Goal: Information Seeking & Learning: Check status

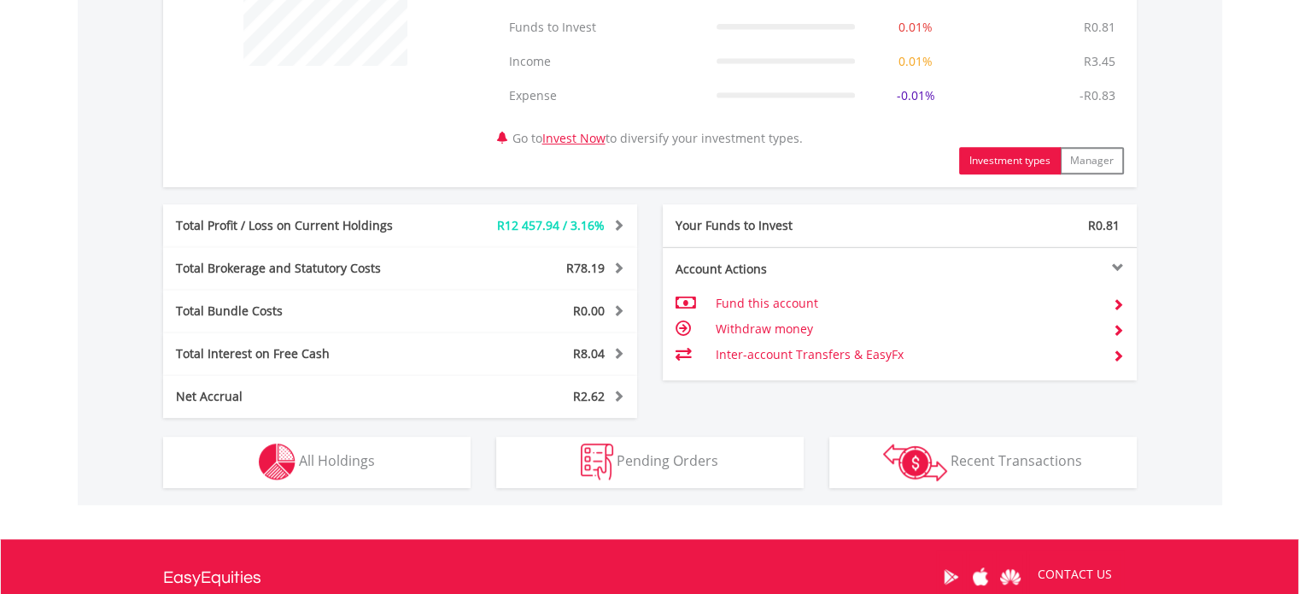
scroll to position [771, 0]
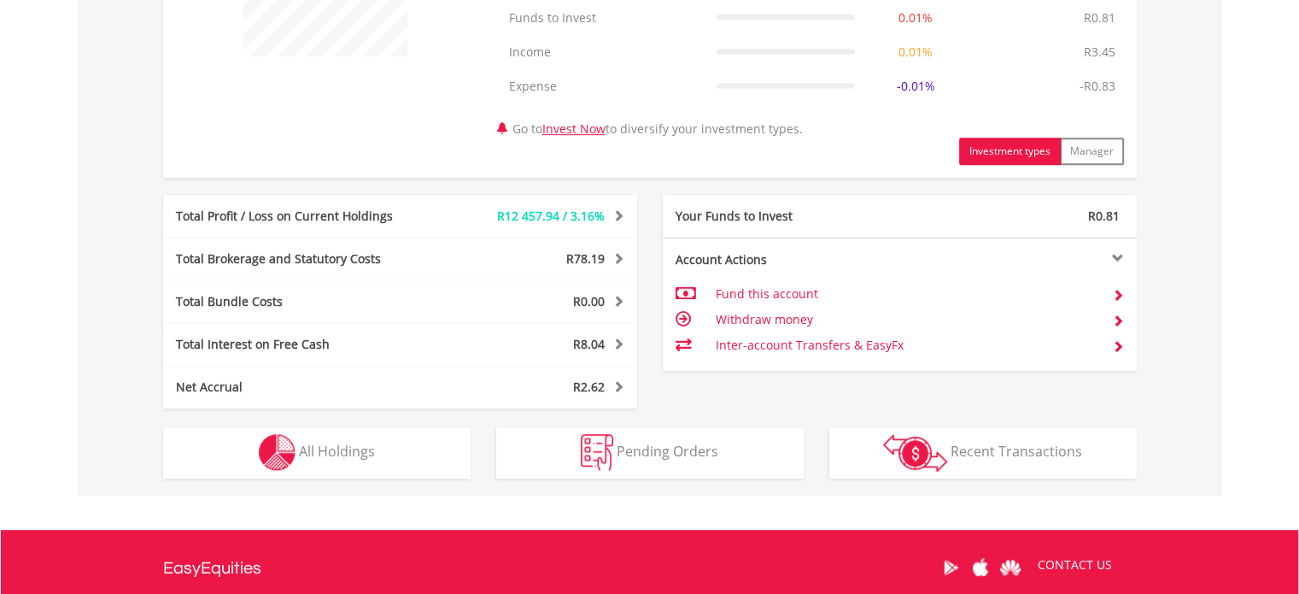
click at [389, 221] on div "Total Profit / Loss on Current Holdings" at bounding box center [301, 216] width 277 height 17
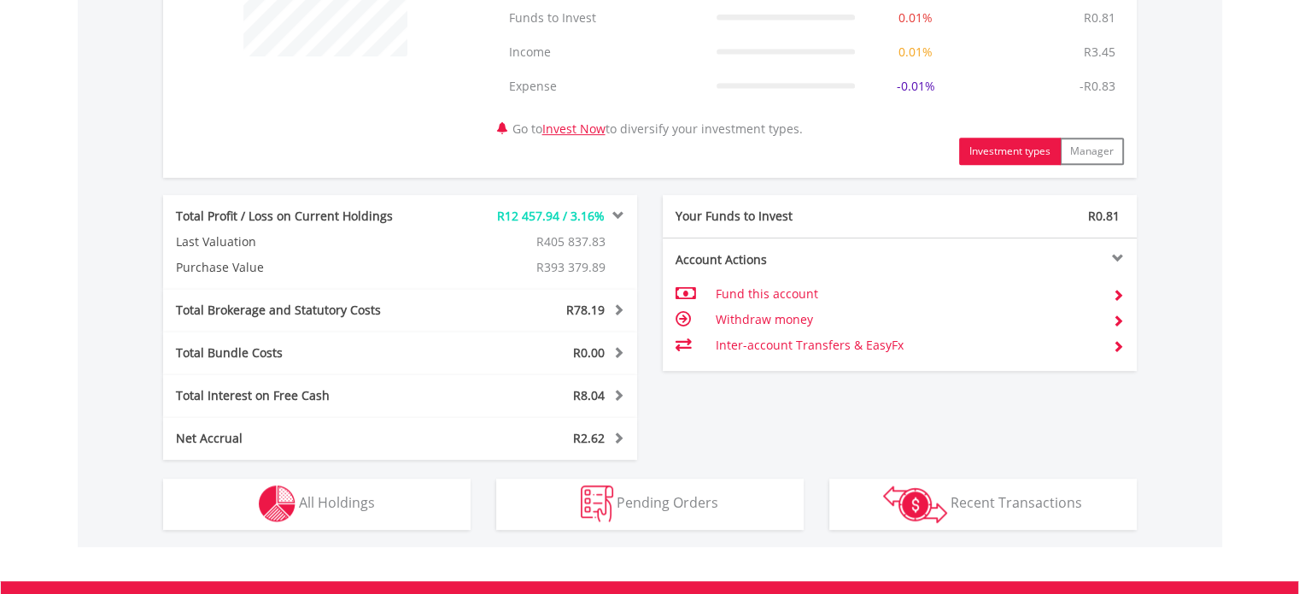
click at [392, 223] on div "Total Profit / Loss on Current Holdings R12 457.94 / 3.16% Last Valuation R405 …" at bounding box center [400, 242] width 474 height 94
click at [375, 219] on div "Total Profit / Loss on Current Holdings" at bounding box center [301, 216] width 277 height 17
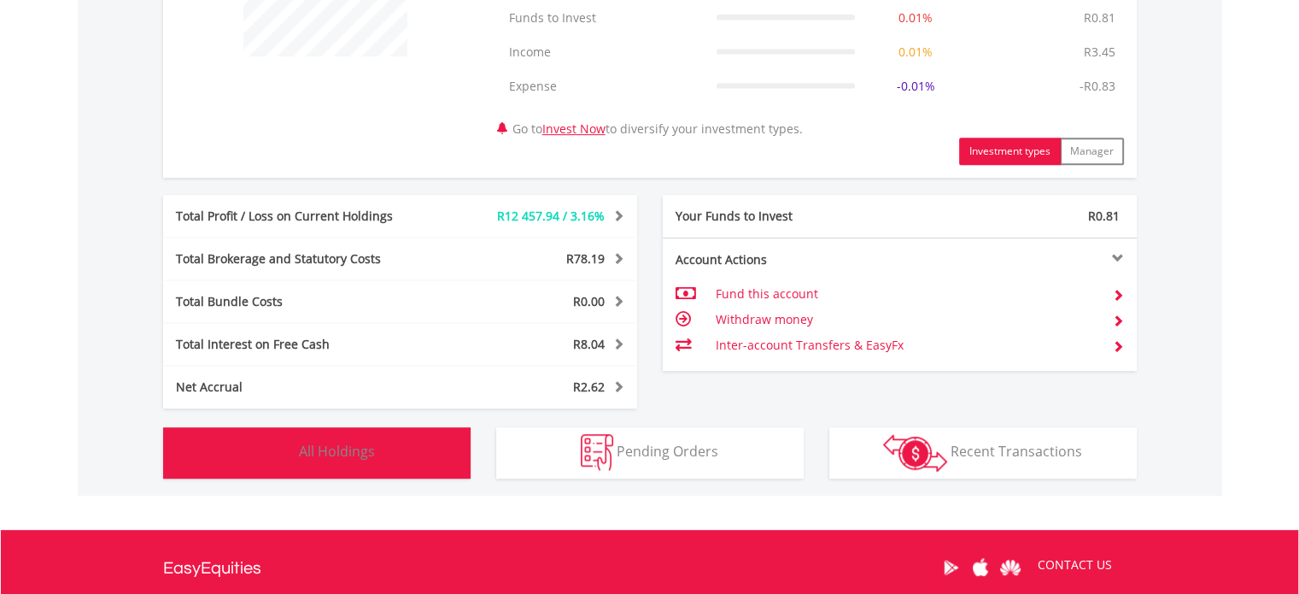
click at [319, 448] on span "All Holdings" at bounding box center [337, 451] width 76 height 19
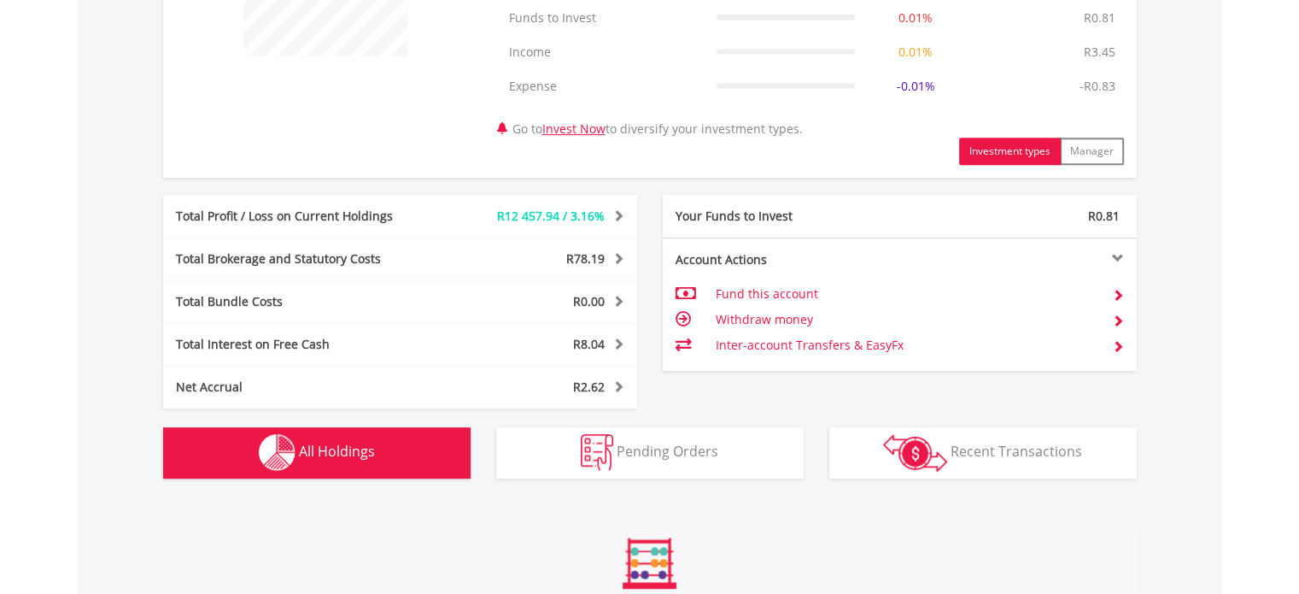
drag, startPoint x: 319, startPoint y: 448, endPoint x: 349, endPoint y: 430, distance: 35.3
click at [319, 448] on span "All Holdings" at bounding box center [337, 451] width 76 height 19
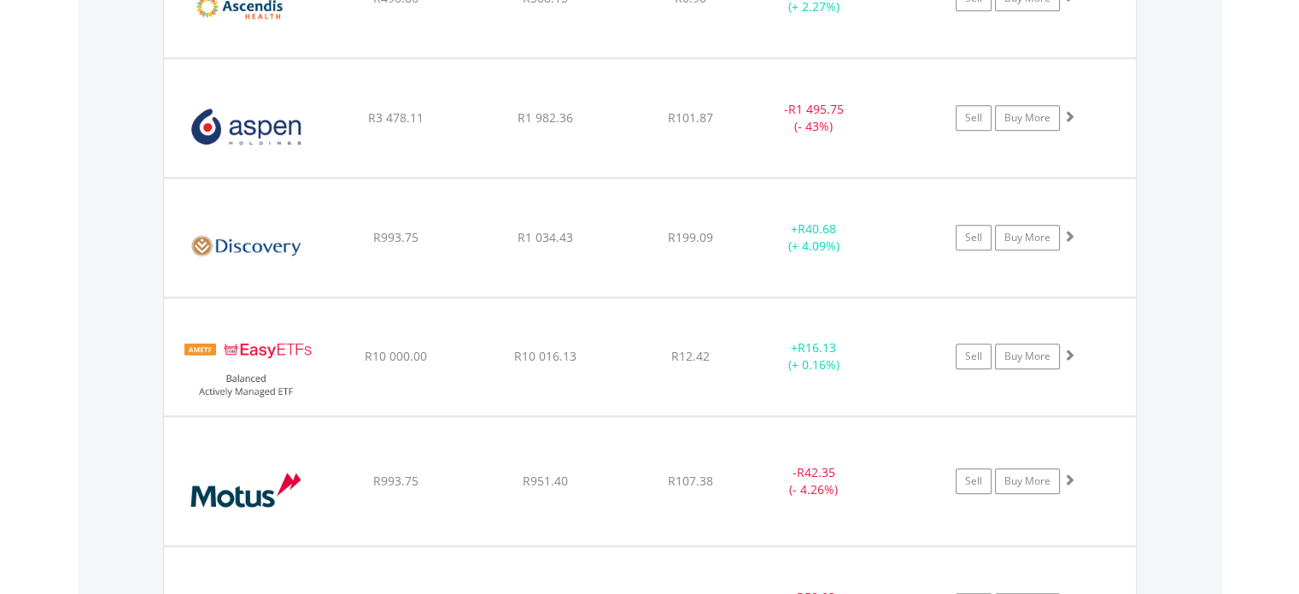
scroll to position [1618, 0]
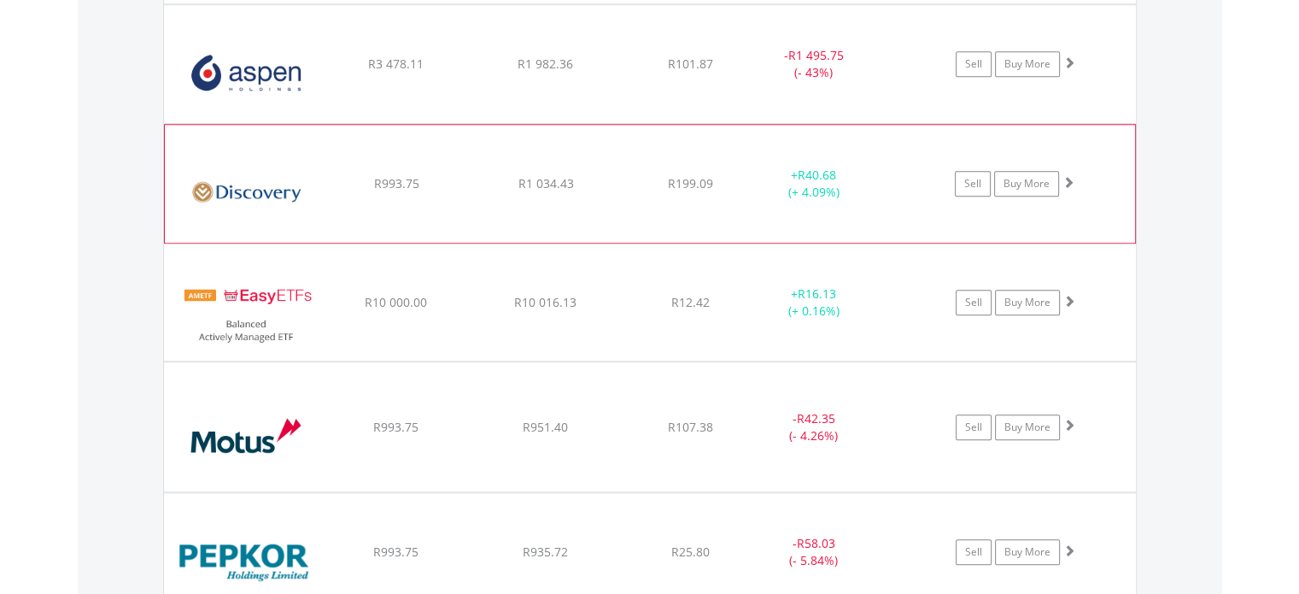
click at [614, 187] on div "R1 034.43" at bounding box center [545, 183] width 145 height 17
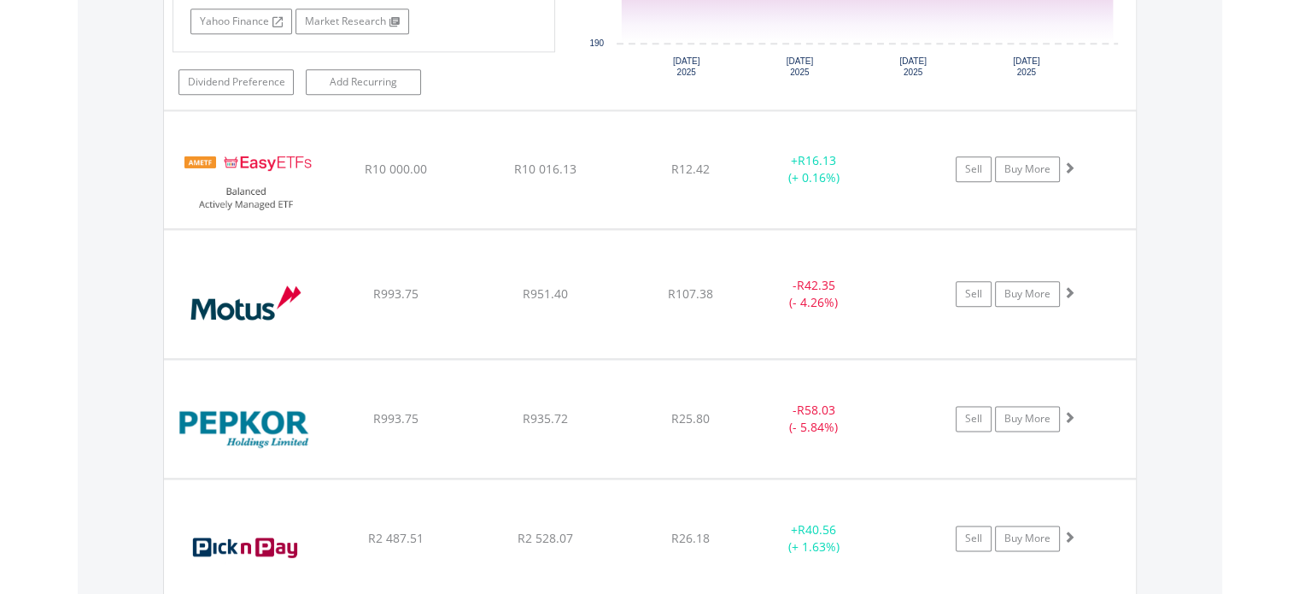
scroll to position [2169, 0]
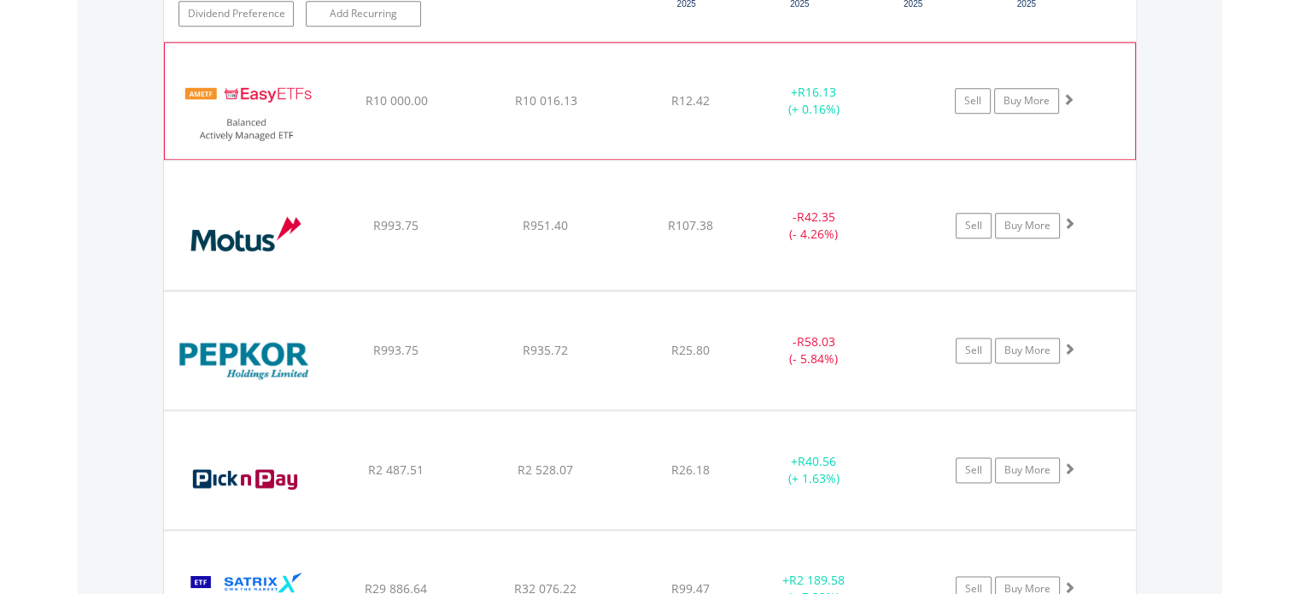
click at [403, 97] on span "R10 000.00" at bounding box center [396, 100] width 62 height 16
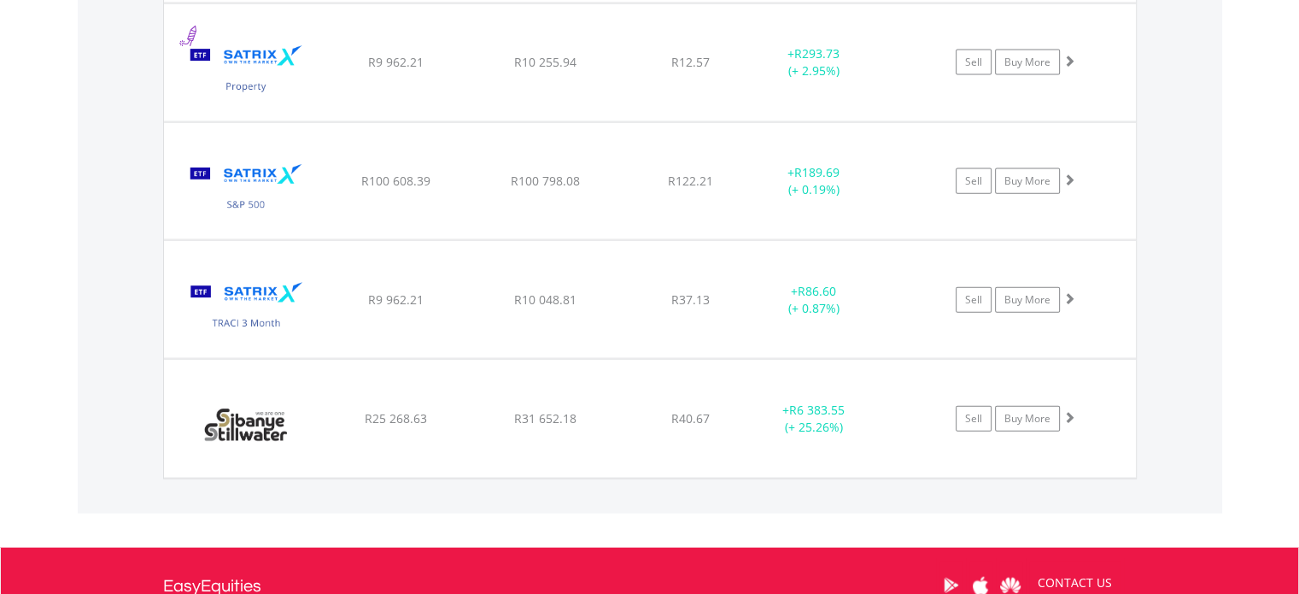
scroll to position [3879, 0]
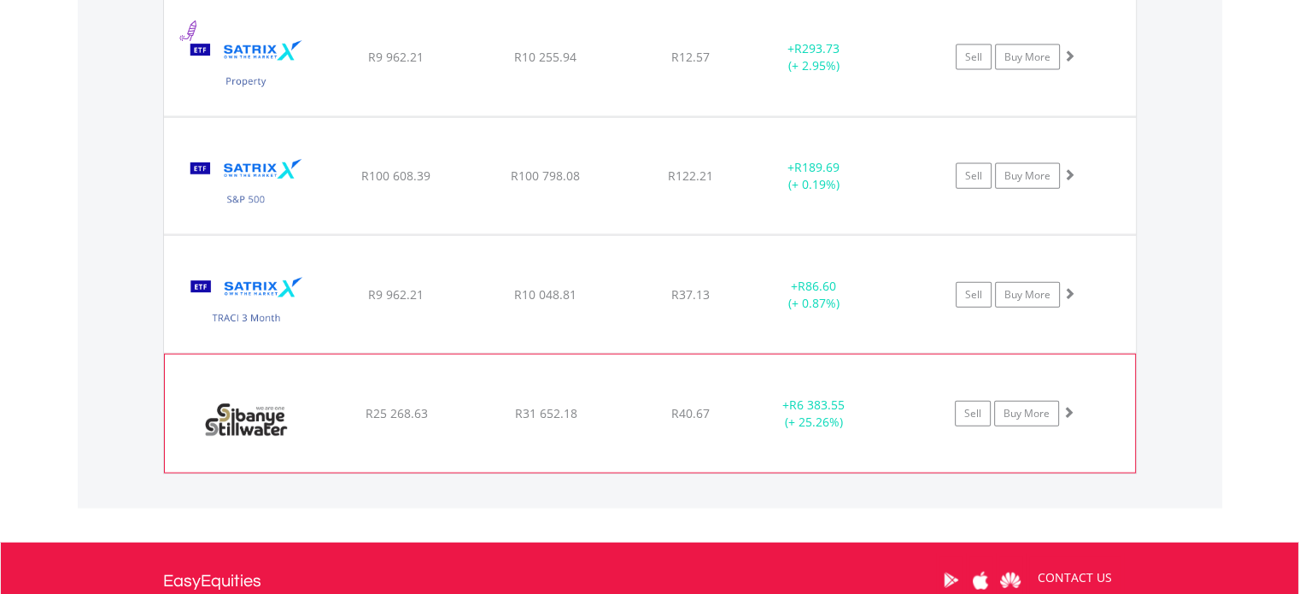
click at [282, 416] on img at bounding box center [246, 422] width 147 height 92
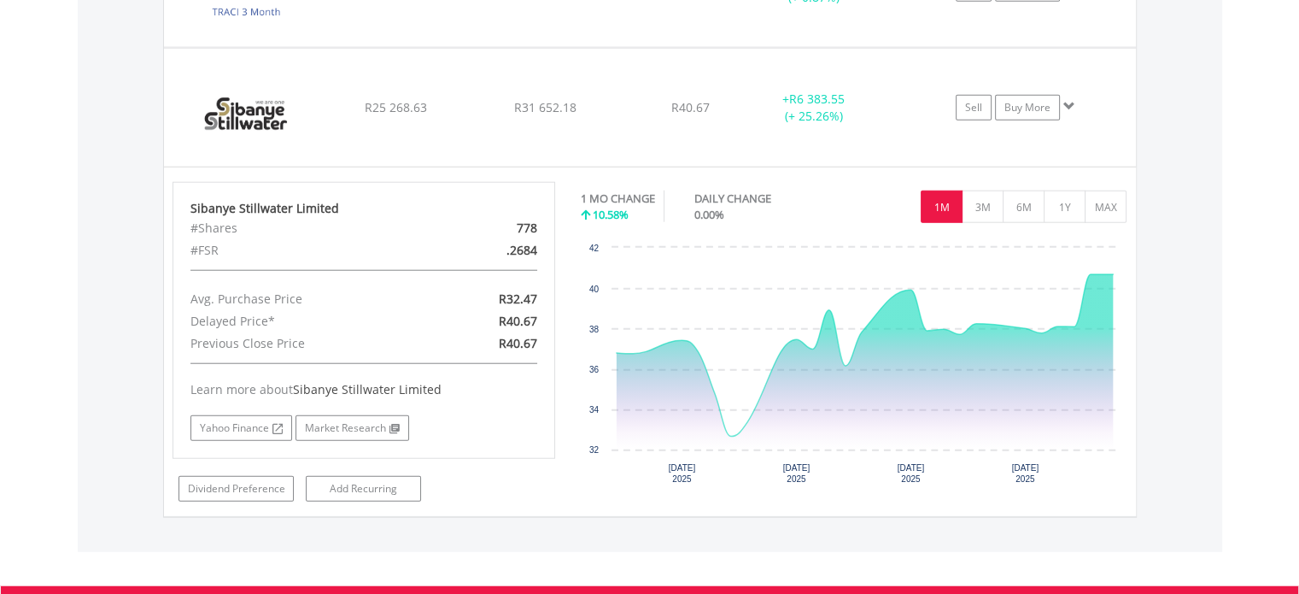
scroll to position [4191, 0]
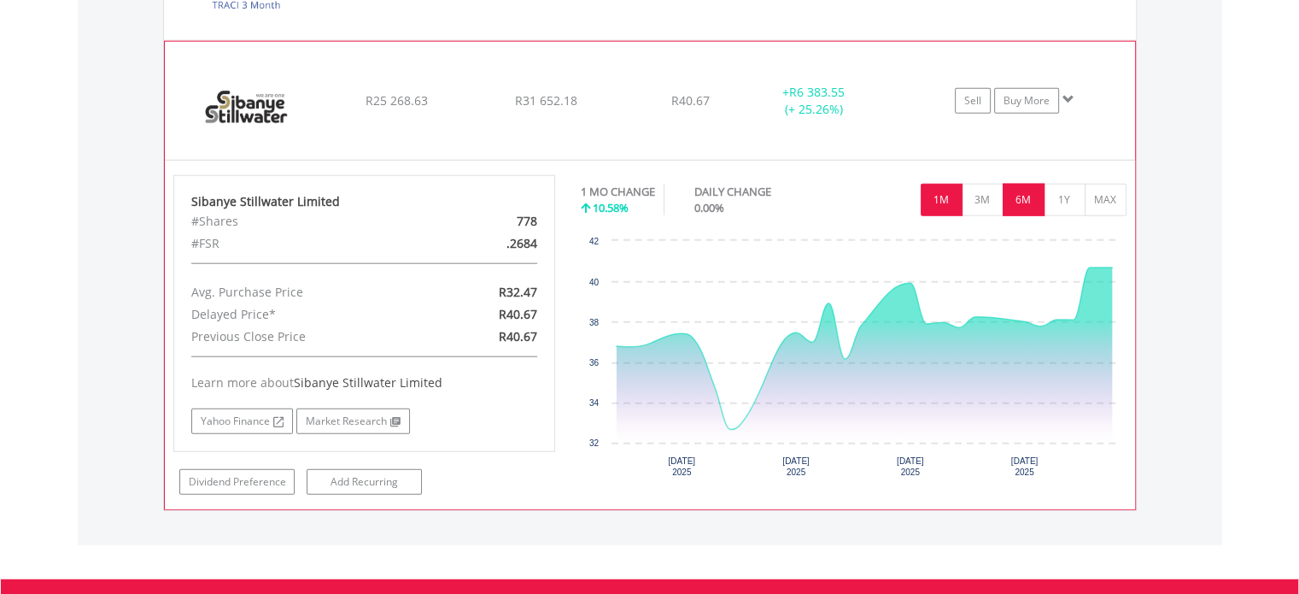
click at [1015, 196] on button "6M" at bounding box center [1024, 200] width 42 height 32
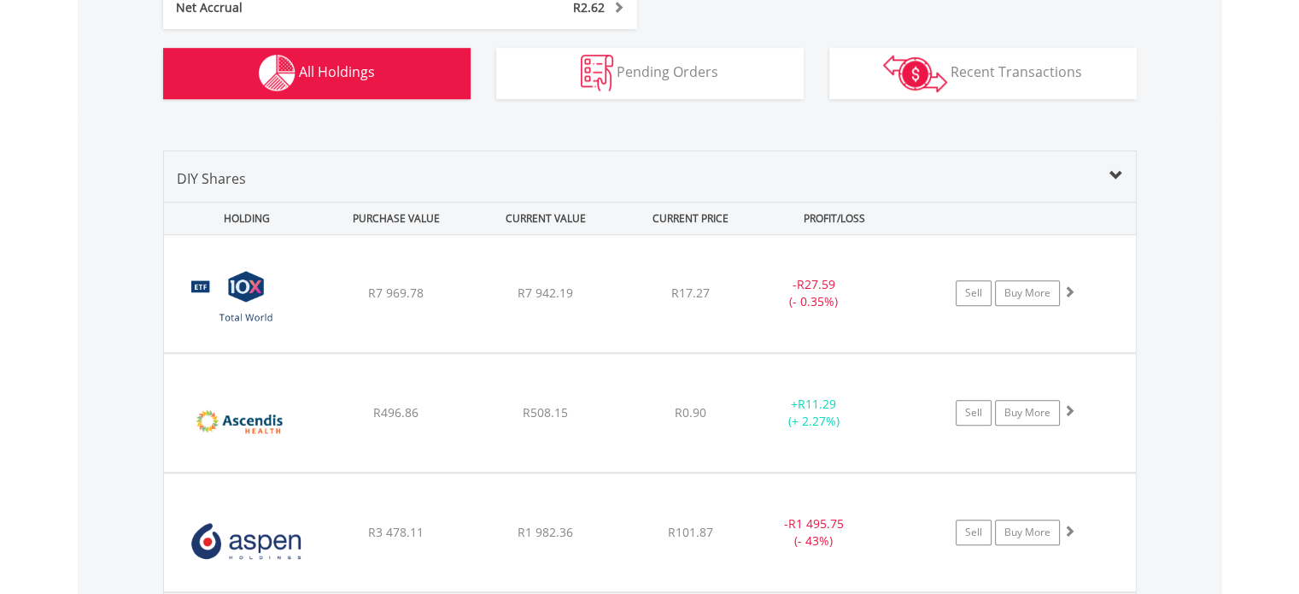
scroll to position [1156, 0]
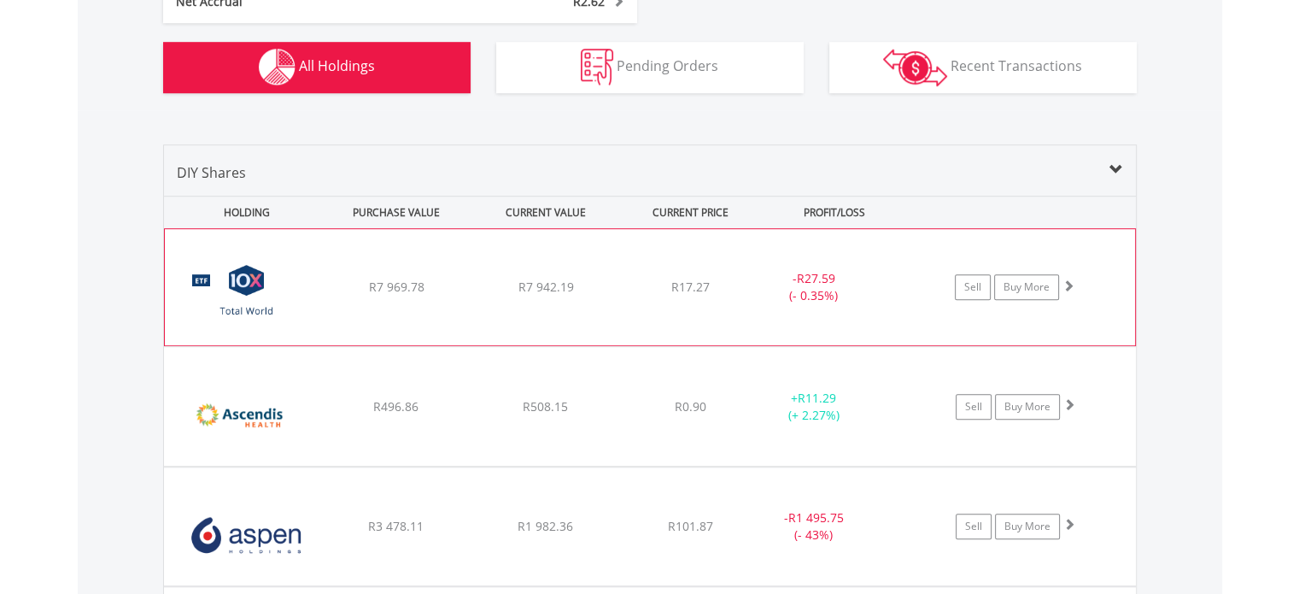
click at [284, 286] on img at bounding box center [246, 295] width 147 height 91
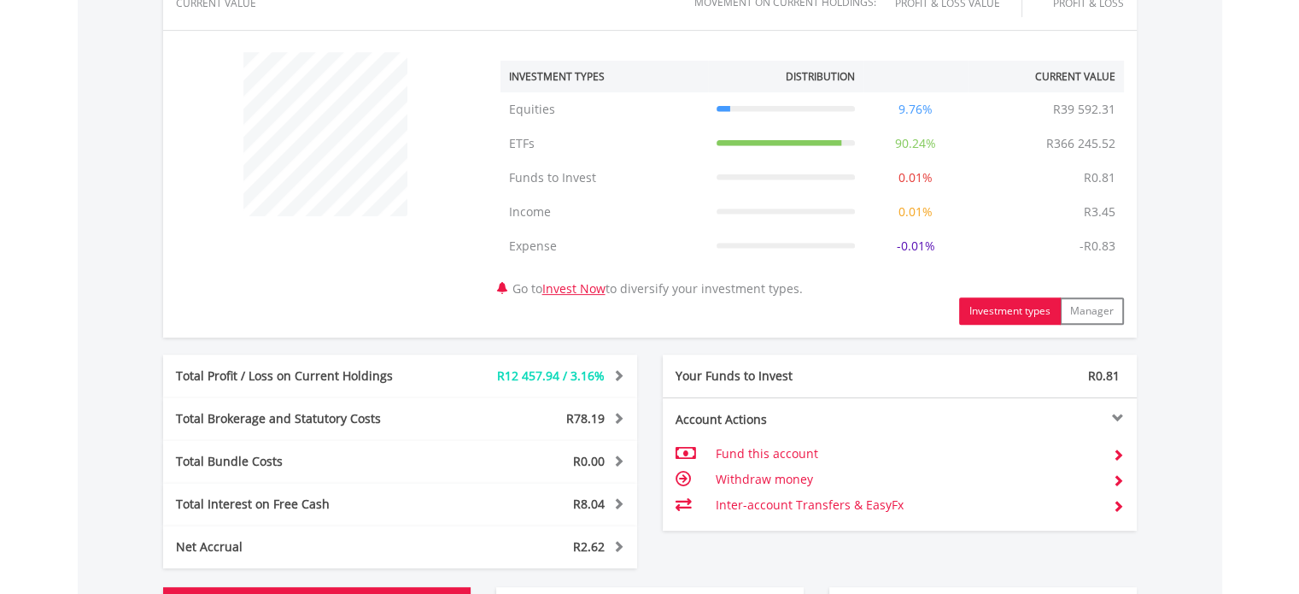
scroll to position [618, 0]
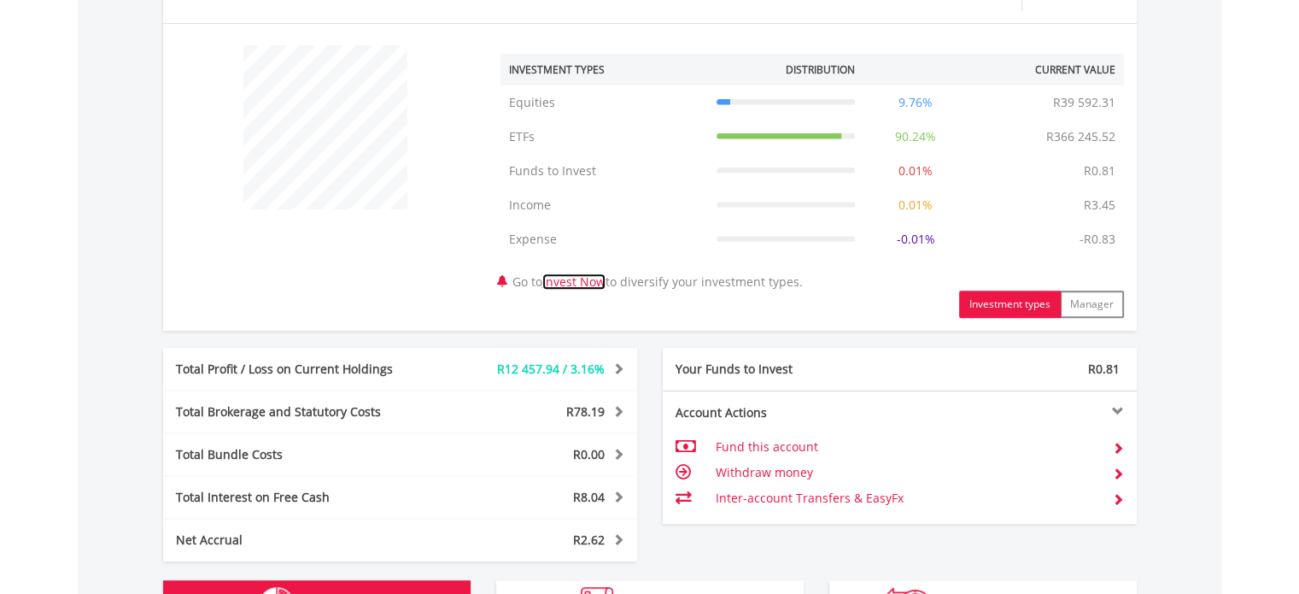
click at [594, 279] on link "Invest Now" at bounding box center [573, 281] width 63 height 16
